Goal: Task Accomplishment & Management: Complete application form

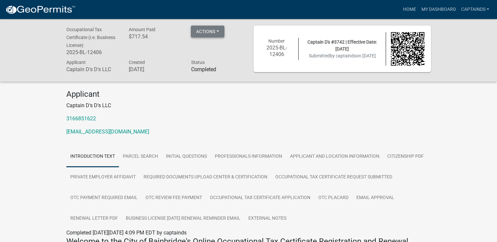
click at [207, 32] on button "Actions" at bounding box center [207, 32] width 33 height 12
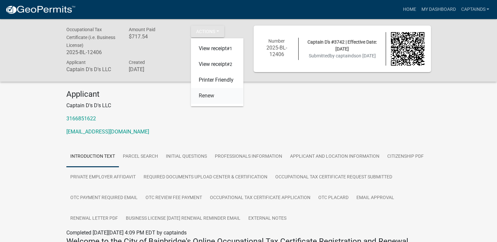
click at [207, 101] on link "Renew" at bounding box center [217, 96] width 53 height 16
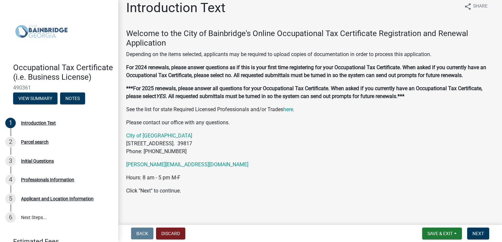
scroll to position [11, 0]
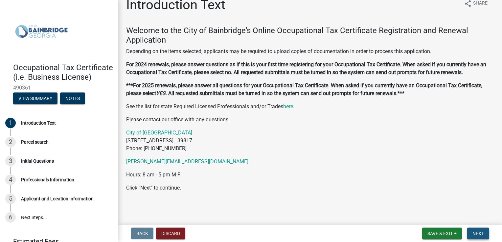
click at [475, 232] on span "Next" at bounding box center [477, 233] width 11 height 5
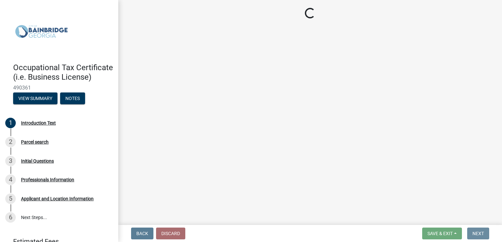
scroll to position [0, 0]
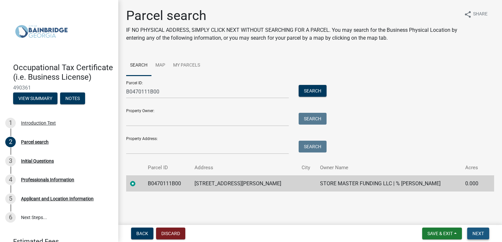
click at [474, 231] on span "Next" at bounding box center [477, 233] width 11 height 5
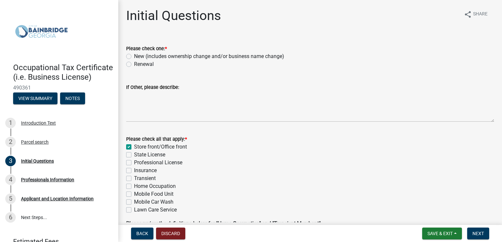
click at [134, 65] on label "Renewal" at bounding box center [144, 64] width 20 height 8
click at [134, 65] on input "Renewal" at bounding box center [136, 62] width 4 height 4
radio input "true"
click at [481, 234] on span "Next" at bounding box center [477, 233] width 11 height 5
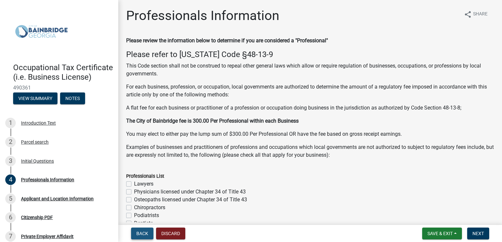
click at [144, 235] on span "Back" at bounding box center [142, 233] width 12 height 5
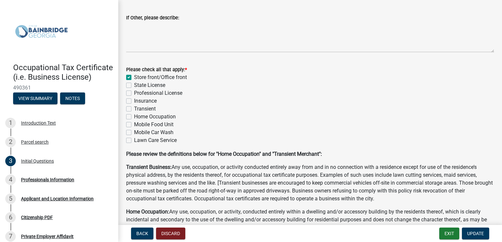
scroll to position [122, 0]
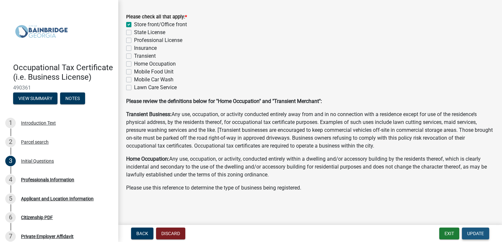
click at [470, 231] on span "Update" at bounding box center [475, 233] width 17 height 5
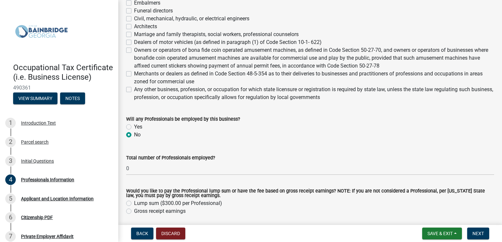
scroll to position [308, 0]
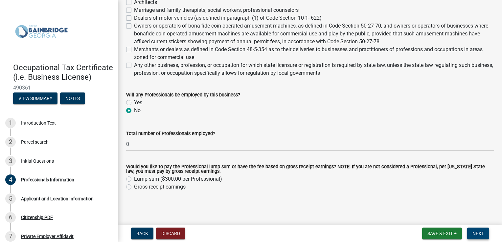
click at [476, 233] on span "Next" at bounding box center [477, 233] width 11 height 5
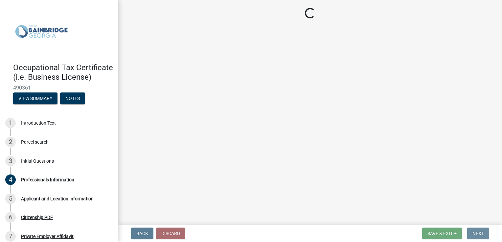
scroll to position [0, 0]
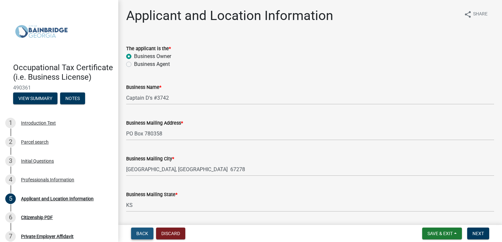
click at [146, 232] on span "Back" at bounding box center [142, 233] width 12 height 5
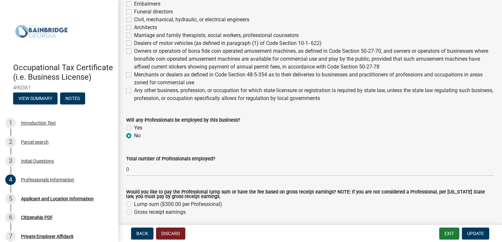
scroll to position [308, 0]
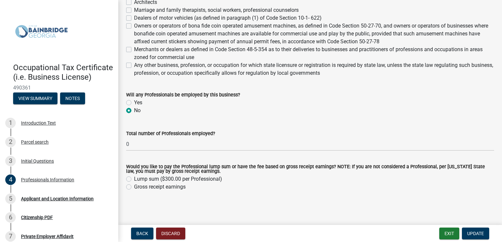
click at [134, 187] on label "Gross receipt earnings" at bounding box center [160, 187] width 52 height 8
click at [134, 187] on input "Gross receipt earnings" at bounding box center [136, 185] width 4 height 4
radio input "true"
click at [134, 187] on label "Gross receipt earnings" at bounding box center [160, 187] width 52 height 8
click at [134, 187] on input "Gross receipt earnings" at bounding box center [136, 185] width 4 height 4
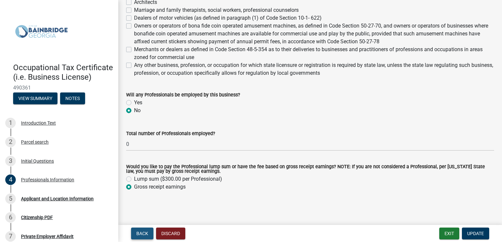
click at [140, 231] on span "Back" at bounding box center [142, 233] width 12 height 5
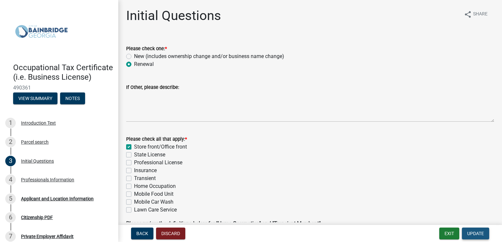
click at [467, 232] on span "Update" at bounding box center [475, 233] width 17 height 5
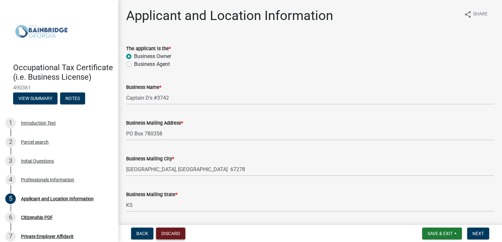
click at [169, 234] on button "Discard" at bounding box center [170, 234] width 29 height 12
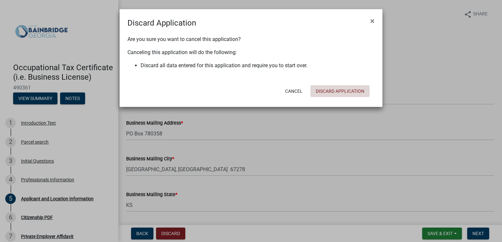
click at [319, 91] on button "Discard Application" at bounding box center [339, 91] width 59 height 12
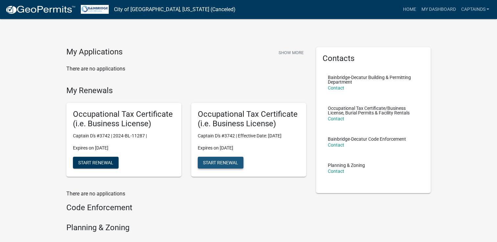
click at [207, 163] on span "Start Renewal" at bounding box center [220, 162] width 35 height 5
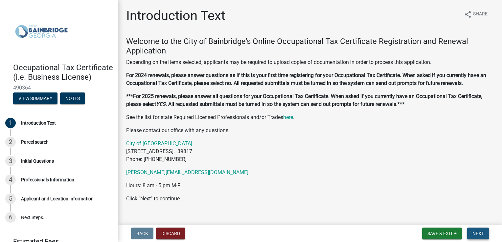
click at [481, 235] on span "Next" at bounding box center [477, 233] width 11 height 5
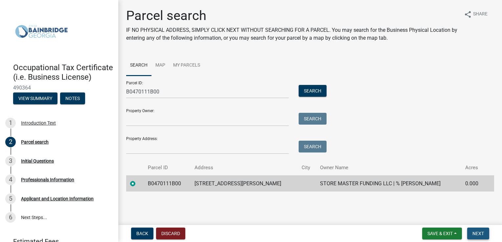
click at [481, 235] on span "Next" at bounding box center [477, 233] width 11 height 5
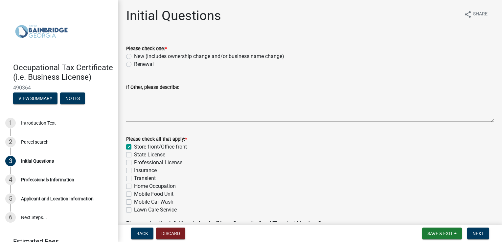
click at [134, 65] on label "Renewal" at bounding box center [144, 64] width 20 height 8
click at [134, 65] on input "Renewal" at bounding box center [136, 62] width 4 height 4
radio input "true"
click at [484, 234] on button "Next" at bounding box center [478, 234] width 22 height 12
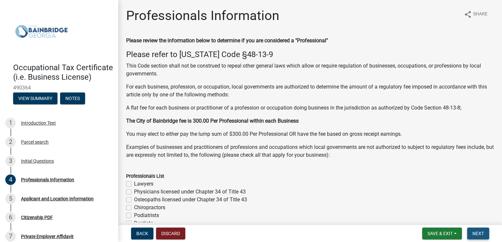
click at [484, 234] on button "Next" at bounding box center [478, 234] width 22 height 12
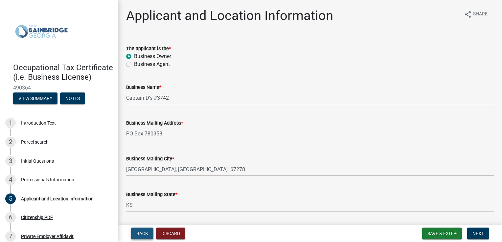
click at [140, 235] on span "Back" at bounding box center [142, 233] width 12 height 5
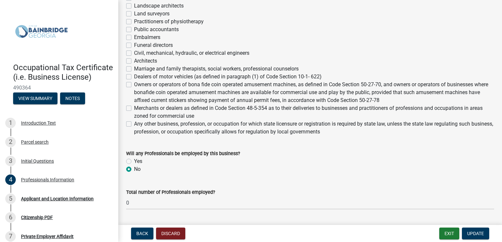
scroll to position [287, 0]
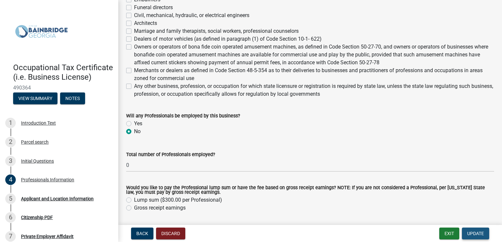
click at [478, 232] on span "Update" at bounding box center [475, 233] width 17 height 5
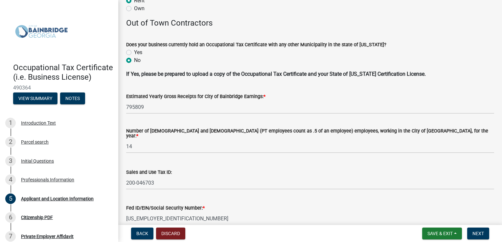
scroll to position [752, 0]
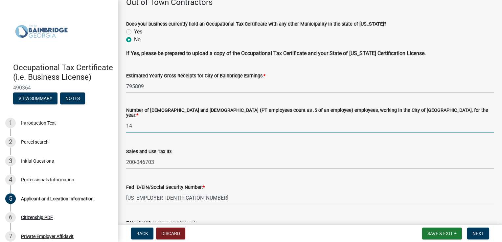
click at [131, 123] on input "14" at bounding box center [310, 125] width 368 height 13
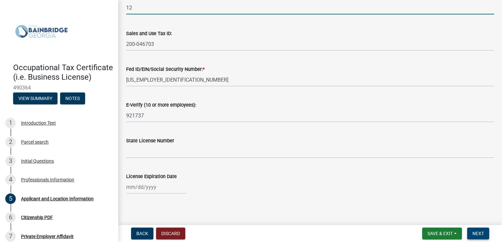
type input "12"
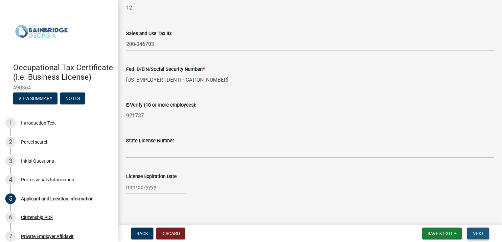
click at [479, 232] on span "Next" at bounding box center [477, 233] width 11 height 5
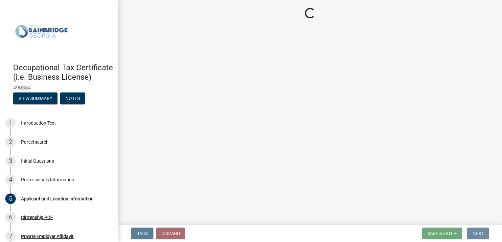
scroll to position [0, 0]
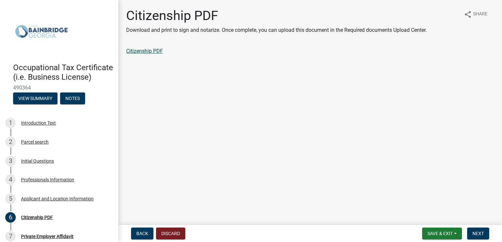
click at [151, 53] on link "Citizenship PDF" at bounding box center [144, 51] width 37 height 6
click at [479, 233] on span "Next" at bounding box center [477, 233] width 11 height 5
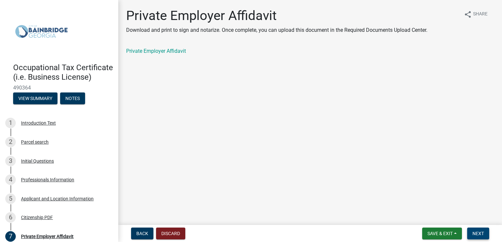
click at [479, 233] on span "Next" at bounding box center [477, 233] width 11 height 5
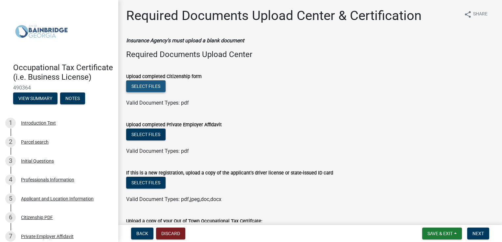
click at [150, 90] on button "Select files" at bounding box center [145, 86] width 39 height 12
click at [141, 83] on button "Select files" at bounding box center [145, 86] width 39 height 12
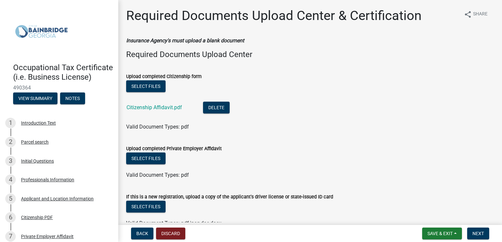
click at [149, 152] on div "Upload completed Private Employer Affidavit" at bounding box center [310, 149] width 368 height 8
click at [148, 154] on button "Select files" at bounding box center [145, 159] width 39 height 12
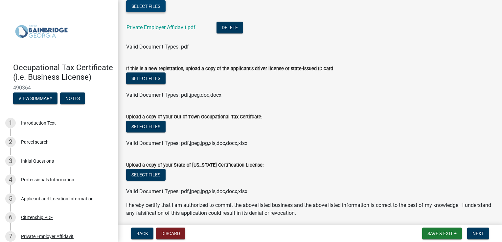
scroll to position [166, 0]
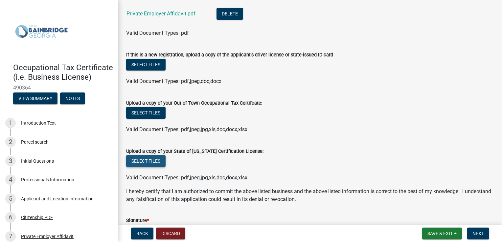
click at [143, 159] on button "Select files" at bounding box center [145, 161] width 39 height 12
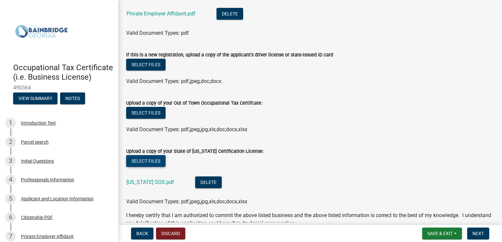
scroll to position [321, 0]
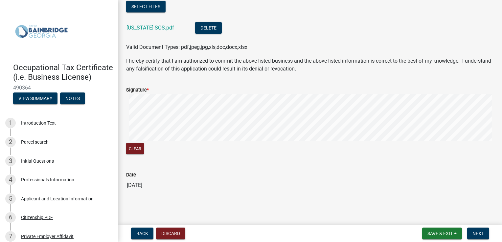
click at [145, 93] on div "Signature *" at bounding box center [310, 90] width 368 height 8
click at [213, 144] on div "Clear" at bounding box center [310, 125] width 368 height 62
click at [473, 233] on span "Next" at bounding box center [477, 233] width 11 height 5
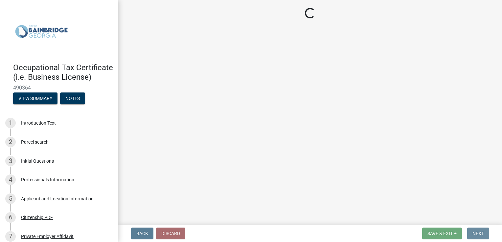
scroll to position [0, 0]
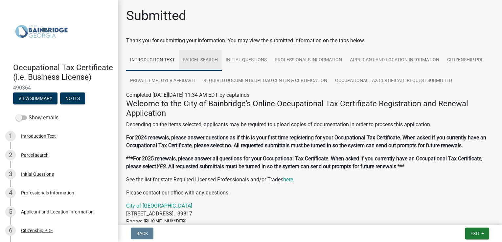
click at [200, 63] on link "Parcel search" at bounding box center [200, 60] width 43 height 21
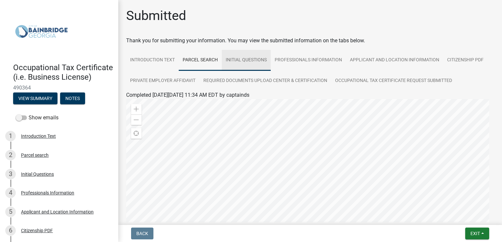
click at [235, 59] on link "Initial Questions" at bounding box center [246, 60] width 49 height 21
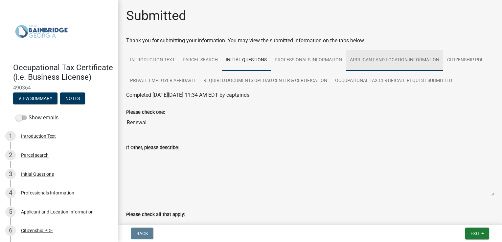
click at [374, 58] on link "Applicant and Location Information" at bounding box center [394, 60] width 97 height 21
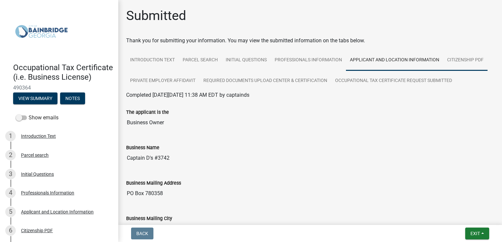
click at [461, 60] on link "Citizenship PDF" at bounding box center [465, 60] width 44 height 21
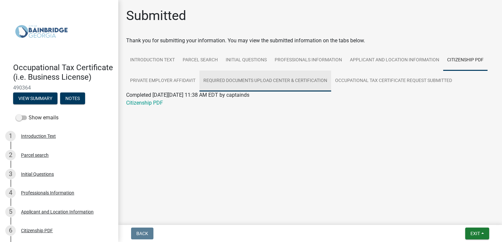
click at [260, 81] on link "Required Documents Upload Center & Certification" at bounding box center [265, 81] width 132 height 21
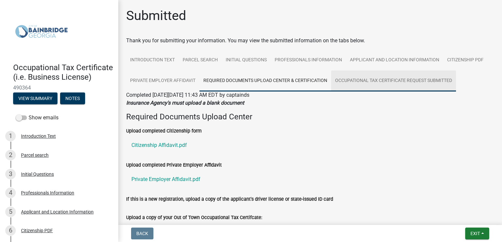
click at [386, 79] on link "Occupational Tax Certificate Request Submitted" at bounding box center [393, 81] width 125 height 21
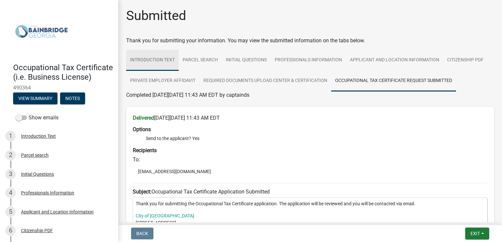
click at [147, 61] on link "Introduction Text" at bounding box center [152, 60] width 53 height 21
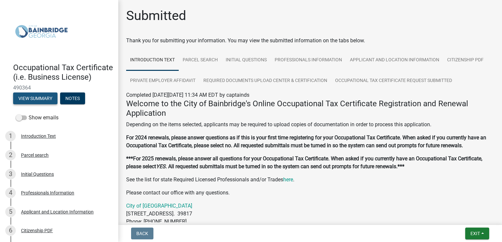
click at [39, 104] on button "View Summary" at bounding box center [35, 99] width 44 height 12
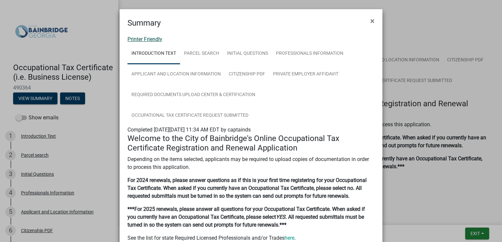
click at [147, 41] on link "Printer Friendly" at bounding box center [144, 39] width 35 height 6
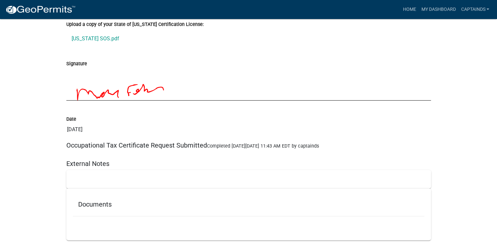
scroll to position [1935, 0]
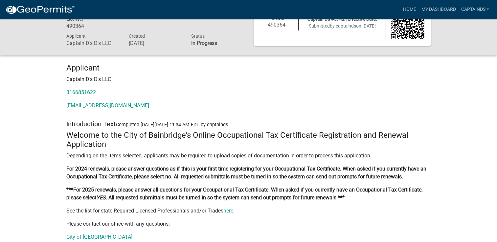
scroll to position [0, 0]
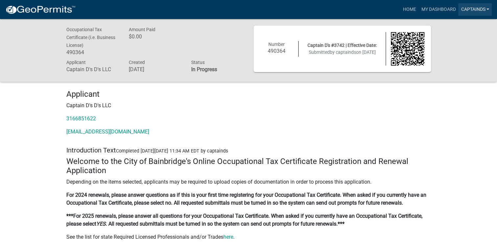
click at [467, 10] on link "captainds" at bounding box center [474, 9] width 33 height 12
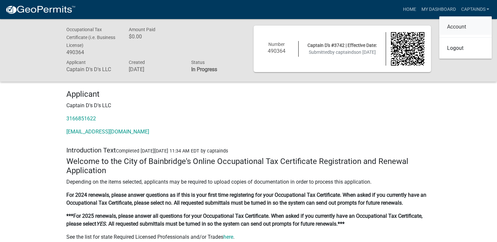
click at [458, 27] on link "Account" at bounding box center [465, 27] width 53 height 16
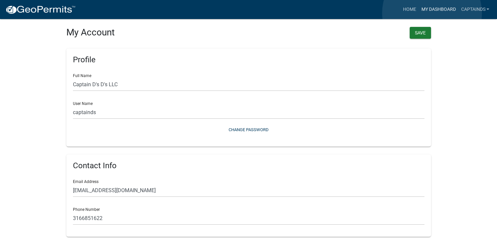
click at [432, 13] on link "My Dashboard" at bounding box center [438, 9] width 40 height 12
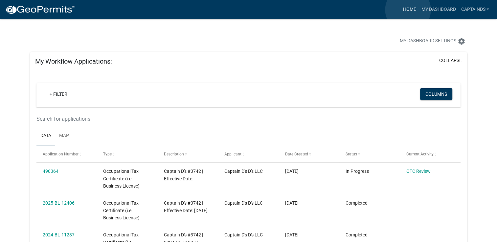
click at [408, 10] on link "Home" at bounding box center [409, 9] width 18 height 12
